Goal: Information Seeking & Learning: Learn about a topic

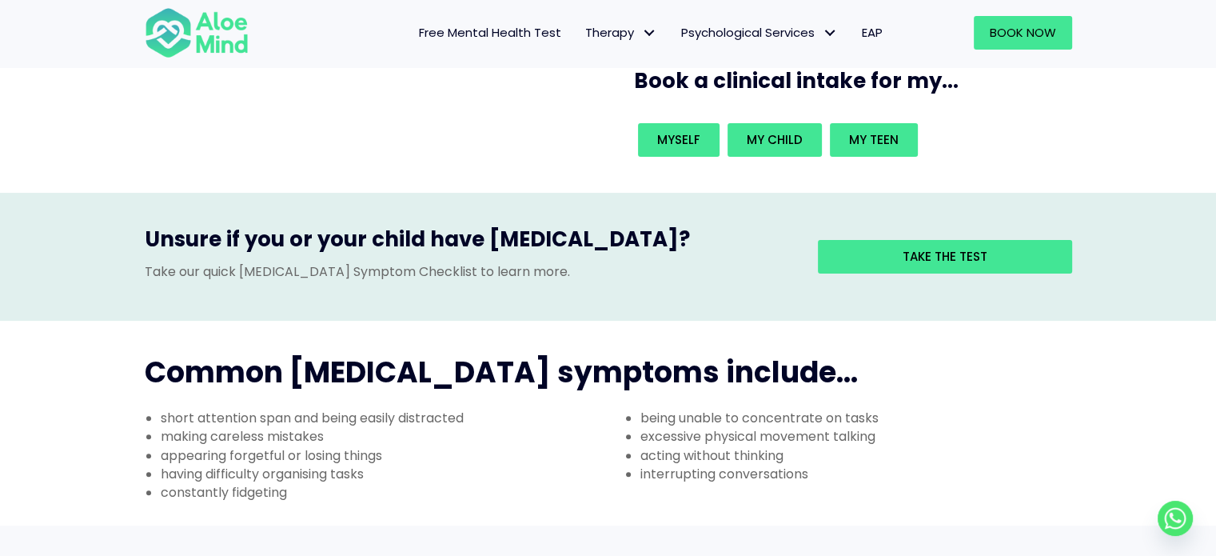
scroll to position [400, 0]
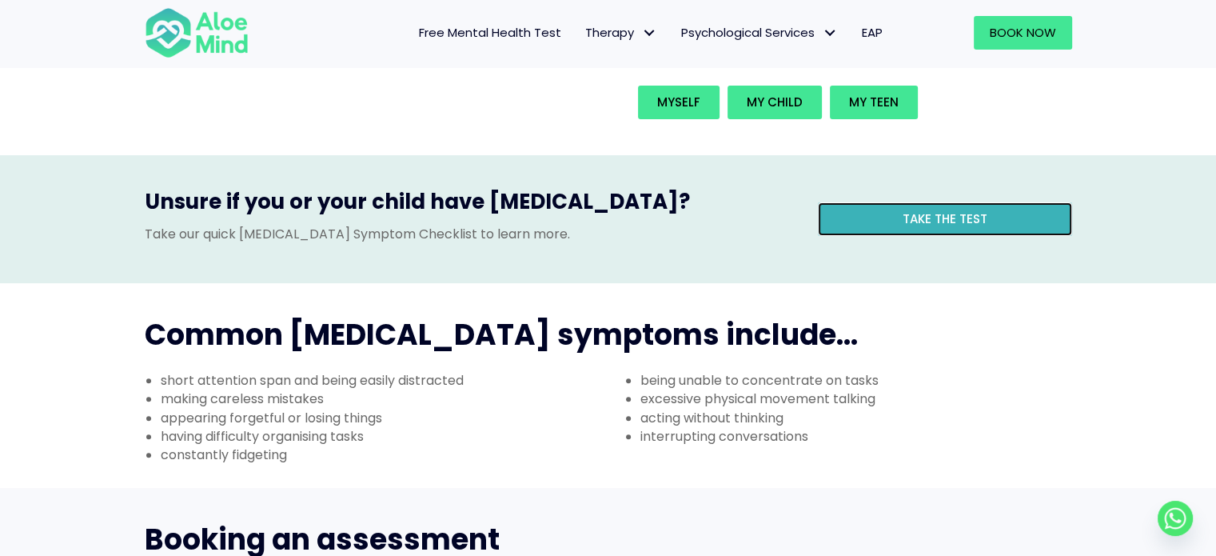
click at [896, 202] on link "Take the test" at bounding box center [945, 219] width 254 height 34
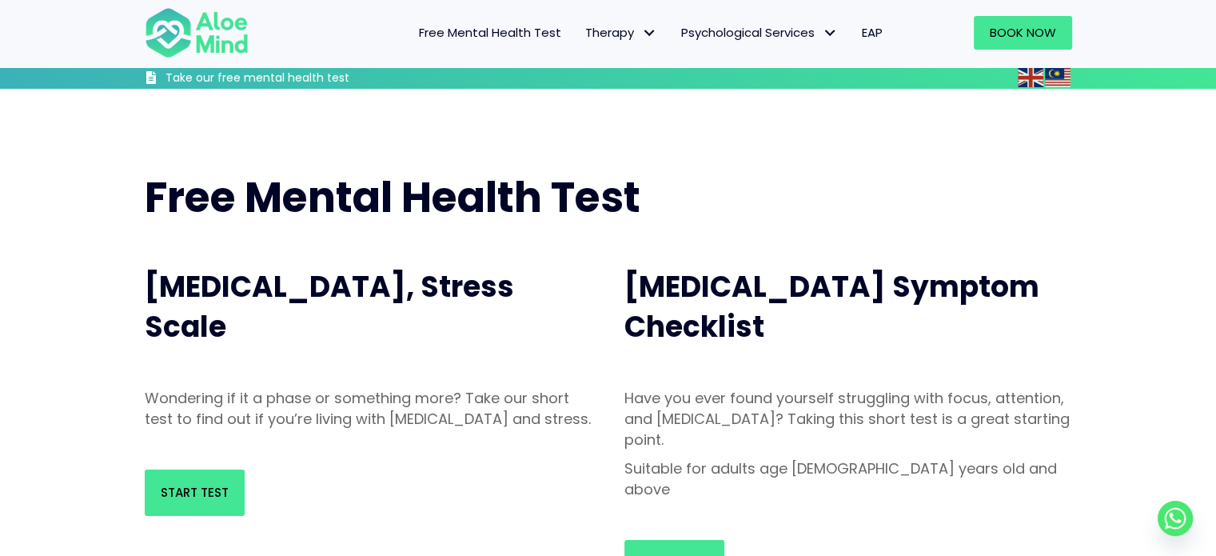
scroll to position [160, 0]
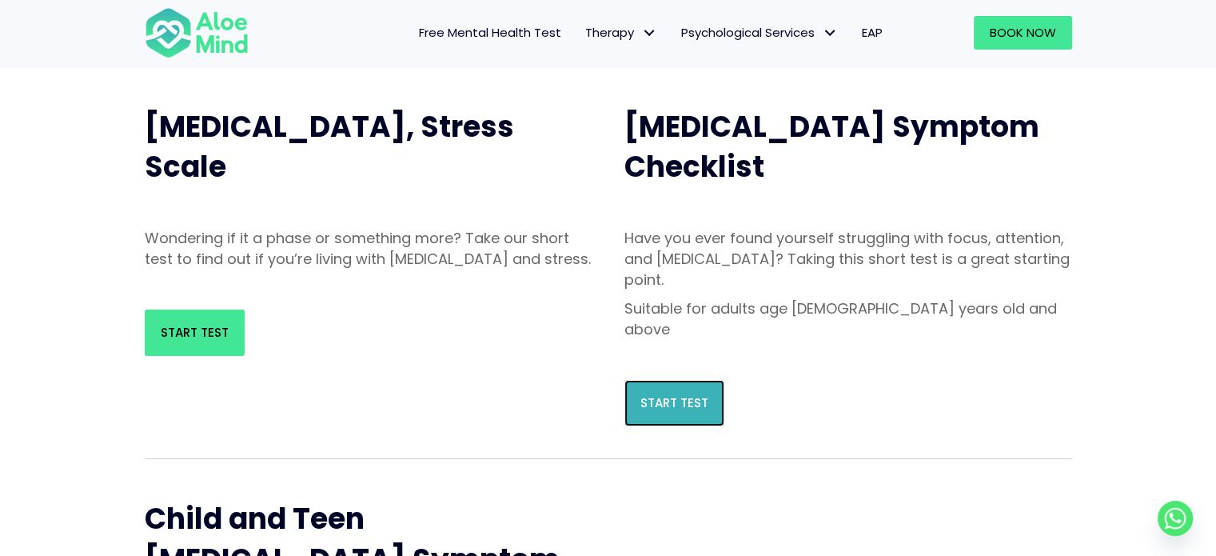
click at [656, 394] on span "Start Test" at bounding box center [675, 402] width 68 height 17
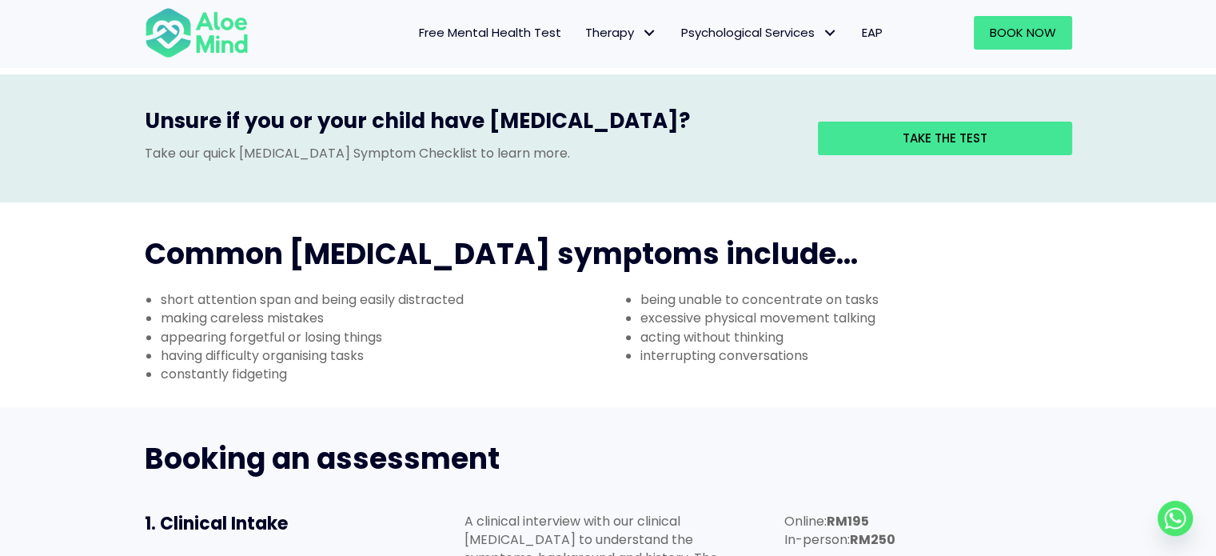
scroll to position [560, 0]
